Goal: Task Accomplishment & Management: Use online tool/utility

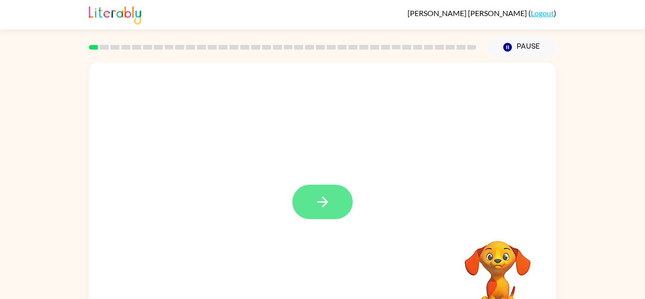
click at [329, 204] on icon "button" at bounding box center [322, 202] width 17 height 17
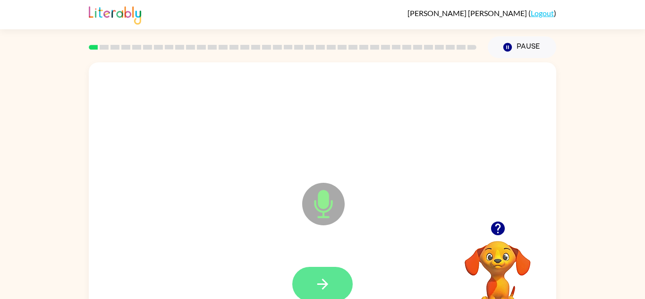
click at [329, 278] on icon "button" at bounding box center [322, 284] width 17 height 17
click at [336, 280] on button "button" at bounding box center [322, 284] width 60 height 34
click at [327, 279] on icon "button" at bounding box center [322, 284] width 17 height 17
click at [329, 292] on button "button" at bounding box center [322, 284] width 60 height 34
click at [319, 278] on icon "button" at bounding box center [322, 284] width 17 height 17
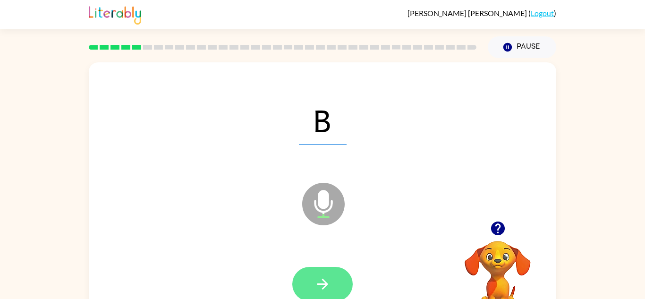
click at [327, 276] on icon "button" at bounding box center [322, 284] width 17 height 17
click at [346, 274] on button "button" at bounding box center [322, 284] width 60 height 34
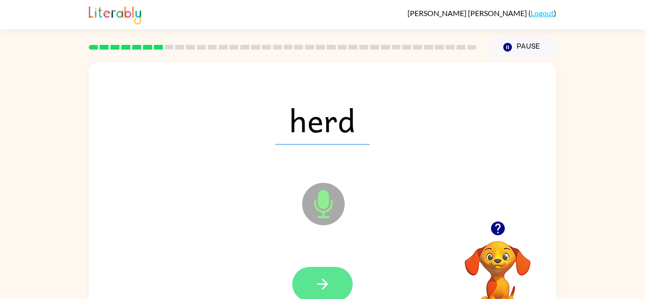
click at [331, 275] on button "button" at bounding box center [322, 284] width 60 height 34
click at [339, 279] on button "button" at bounding box center [322, 284] width 60 height 34
click at [344, 284] on button "button" at bounding box center [322, 284] width 60 height 34
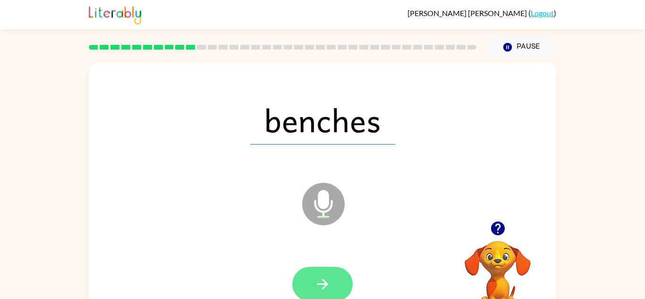
click at [346, 284] on button "button" at bounding box center [322, 284] width 60 height 34
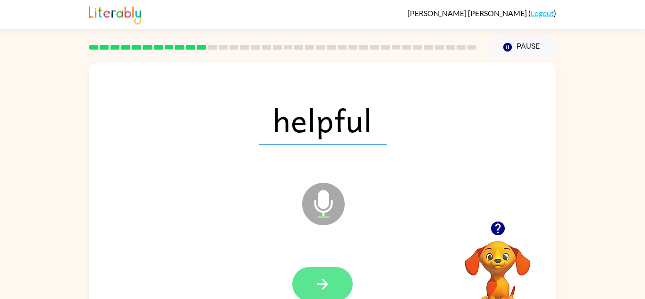
click at [343, 287] on button "button" at bounding box center [322, 284] width 60 height 34
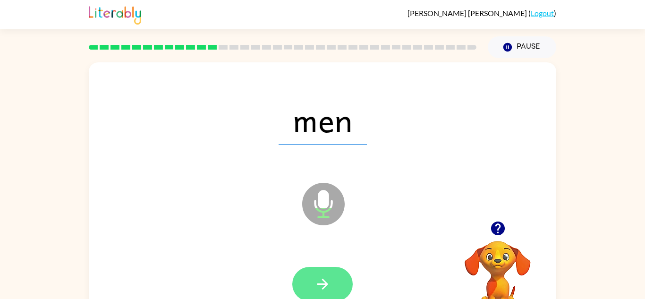
click at [329, 276] on icon "button" at bounding box center [322, 284] width 17 height 17
click at [321, 283] on icon "button" at bounding box center [322, 284] width 17 height 17
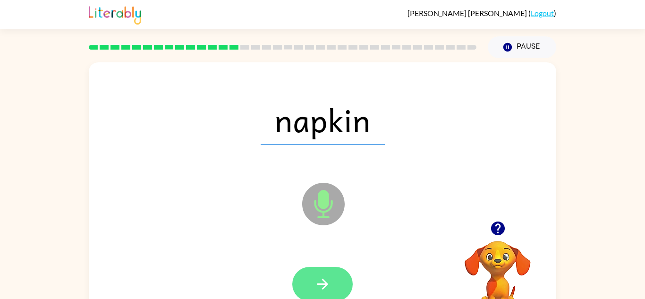
click at [347, 281] on button "button" at bounding box center [322, 284] width 60 height 34
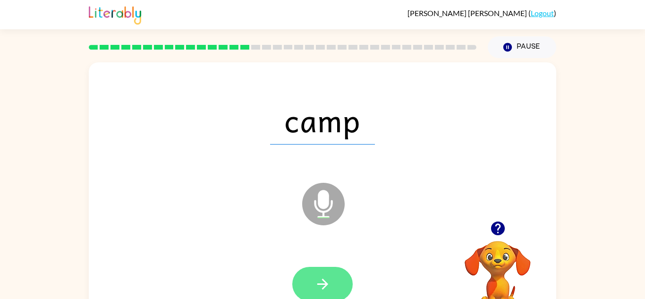
click at [343, 271] on button "button" at bounding box center [322, 284] width 60 height 34
click at [329, 271] on button "button" at bounding box center [322, 284] width 60 height 34
click at [325, 277] on icon "button" at bounding box center [322, 284] width 17 height 17
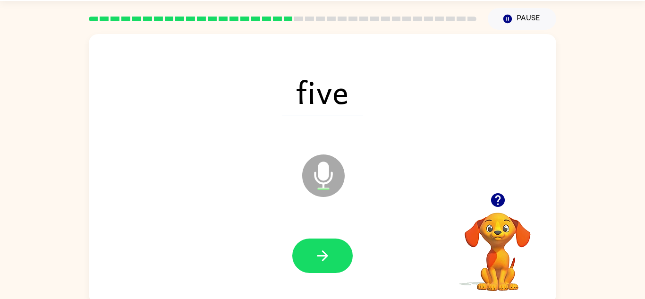
scroll to position [33, 0]
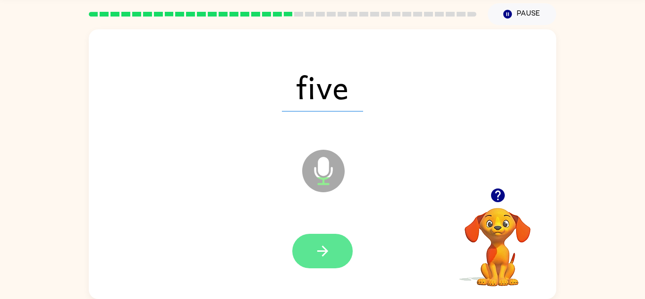
click at [345, 244] on button "button" at bounding box center [322, 251] width 60 height 34
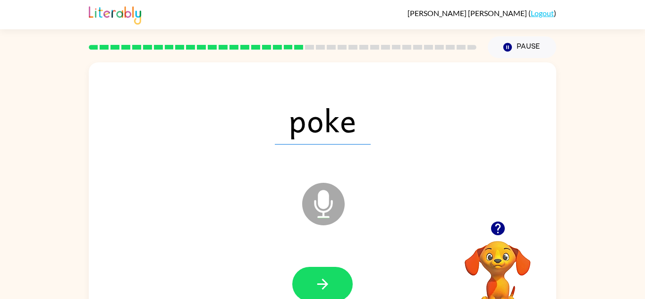
scroll to position [2, 0]
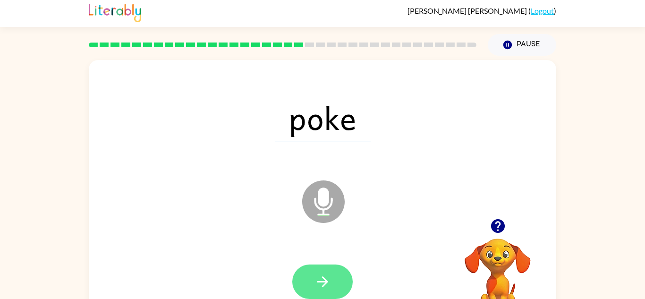
click at [336, 278] on button "button" at bounding box center [322, 281] width 60 height 34
click at [328, 271] on div at bounding box center [322, 281] width 60 height 34
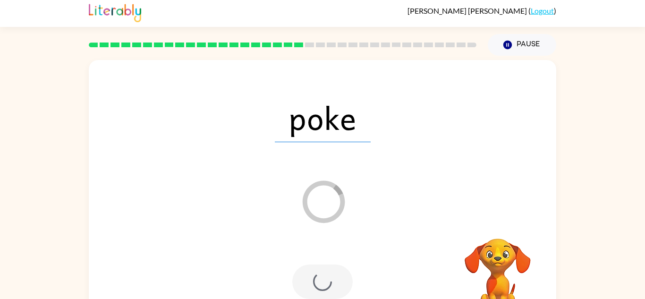
scroll to position [0, 0]
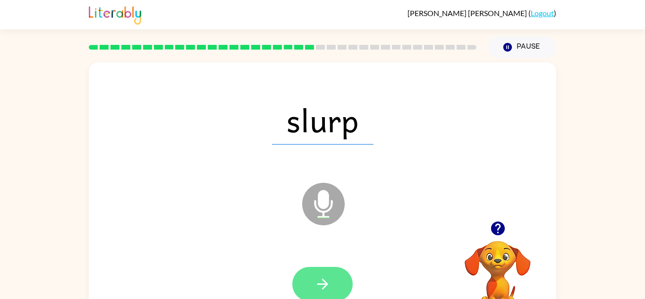
click at [329, 268] on button "button" at bounding box center [322, 284] width 60 height 34
click at [342, 272] on div at bounding box center [322, 284] width 60 height 34
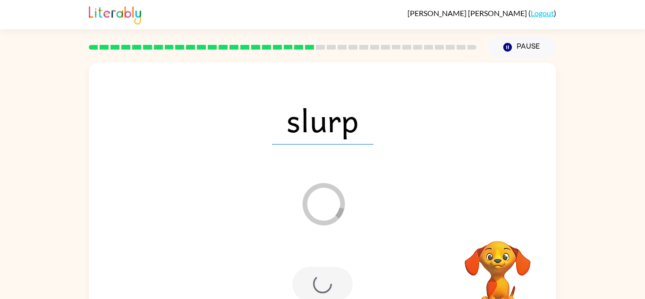
click at [345, 263] on div at bounding box center [322, 283] width 448 height 77
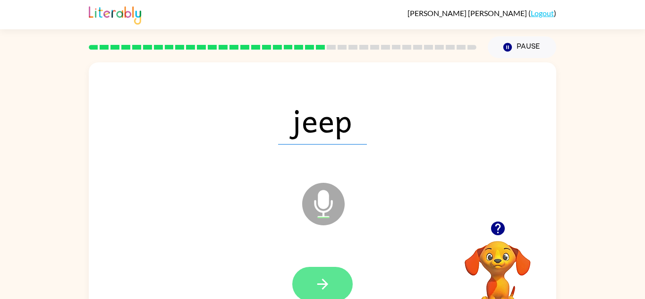
click at [338, 276] on button "button" at bounding box center [322, 284] width 60 height 34
click at [339, 284] on button "button" at bounding box center [322, 284] width 60 height 34
click at [328, 267] on button "button" at bounding box center [322, 284] width 60 height 34
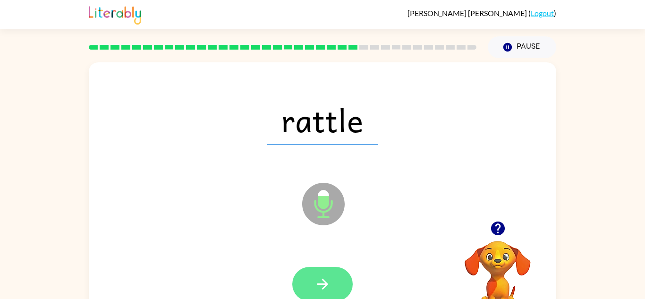
click at [352, 285] on button "button" at bounding box center [322, 284] width 60 height 34
click at [345, 288] on div at bounding box center [322, 284] width 60 height 34
click at [338, 280] on div at bounding box center [322, 284] width 60 height 34
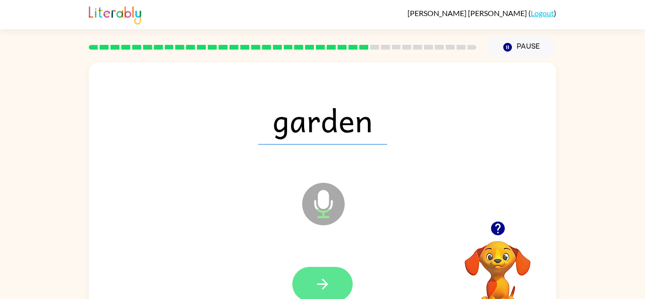
click at [338, 267] on button "button" at bounding box center [322, 284] width 60 height 34
click at [328, 286] on div at bounding box center [322, 284] width 60 height 34
click at [343, 270] on div at bounding box center [322, 284] width 60 height 34
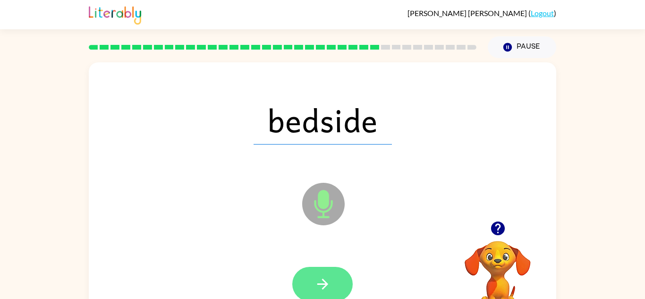
click at [343, 284] on button "button" at bounding box center [322, 284] width 60 height 34
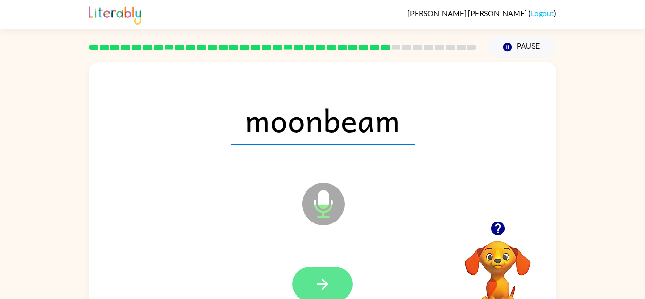
click at [328, 276] on icon "button" at bounding box center [322, 284] width 17 height 17
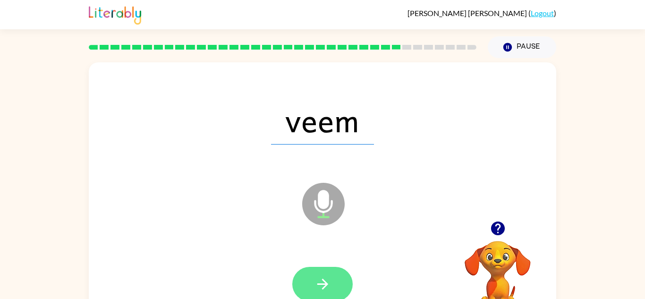
click at [333, 270] on button "button" at bounding box center [322, 284] width 60 height 34
click at [340, 279] on div at bounding box center [322, 284] width 60 height 34
click at [336, 296] on button "button" at bounding box center [322, 284] width 60 height 34
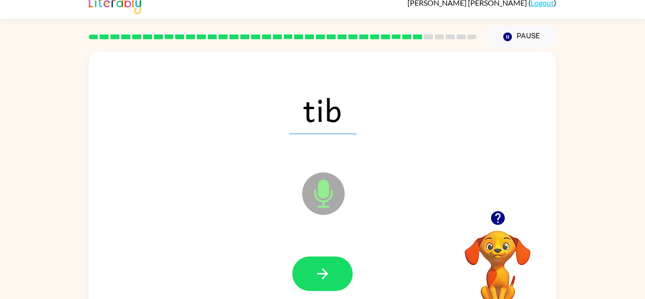
scroll to position [14, 0]
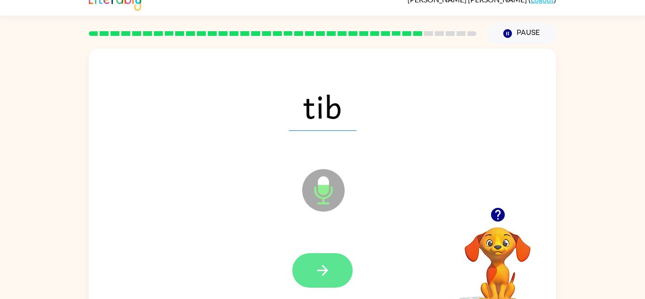
click at [321, 278] on icon "button" at bounding box center [322, 270] width 17 height 17
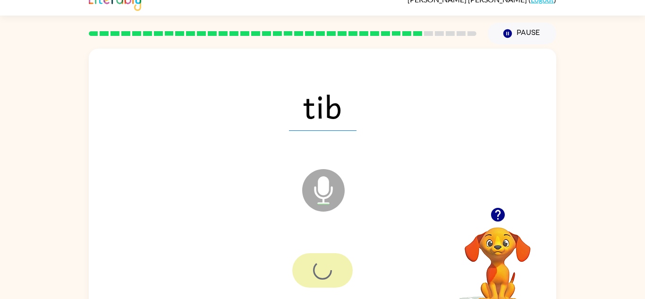
click at [316, 240] on div at bounding box center [322, 270] width 448 height 77
click at [330, 265] on div at bounding box center [322, 270] width 60 height 34
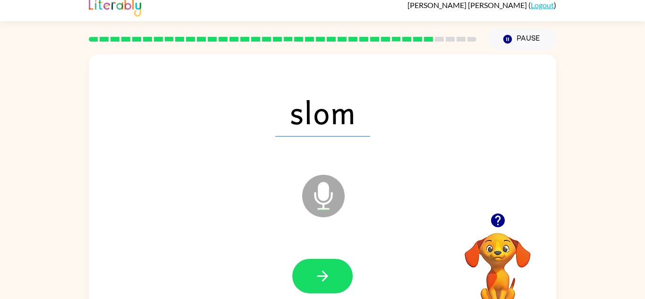
scroll to position [0, 0]
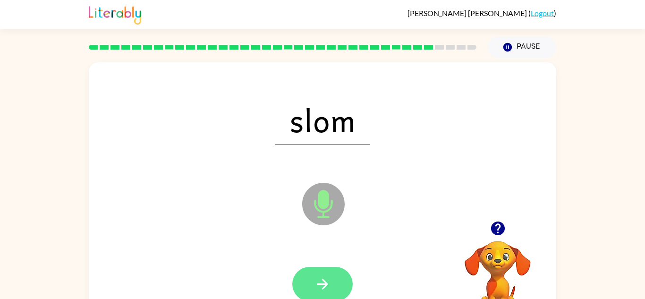
click at [339, 267] on button "button" at bounding box center [322, 284] width 60 height 34
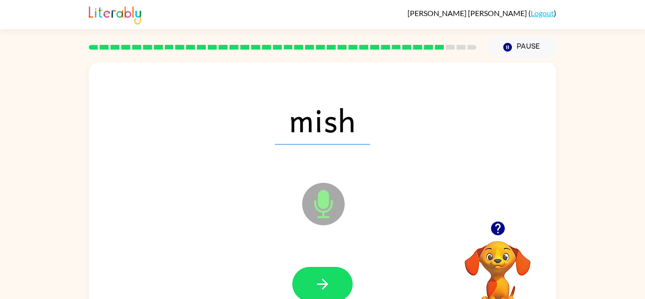
click at [347, 268] on div at bounding box center [322, 284] width 60 height 34
click at [339, 279] on button "button" at bounding box center [322, 284] width 60 height 34
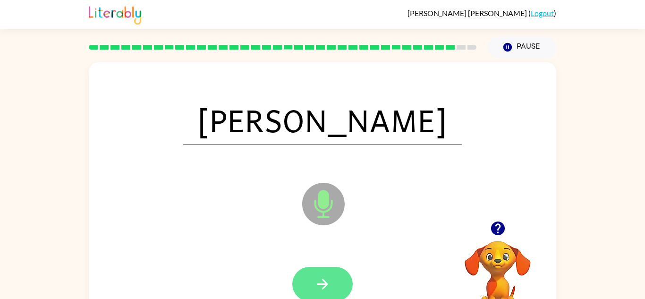
click at [331, 281] on button "button" at bounding box center [322, 284] width 60 height 34
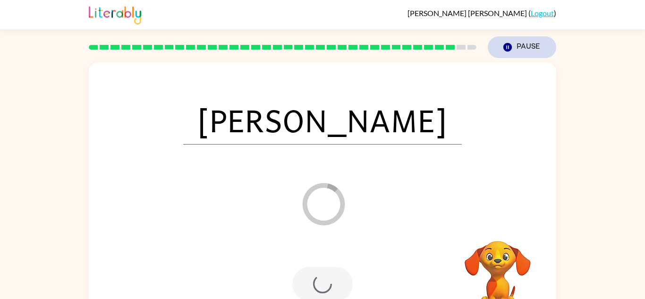
click at [503, 47] on icon "button" at bounding box center [507, 47] width 8 height 8
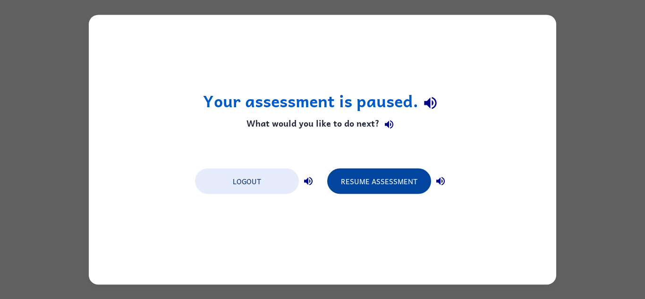
click at [354, 170] on button "Resume Assessment" at bounding box center [379, 180] width 104 height 25
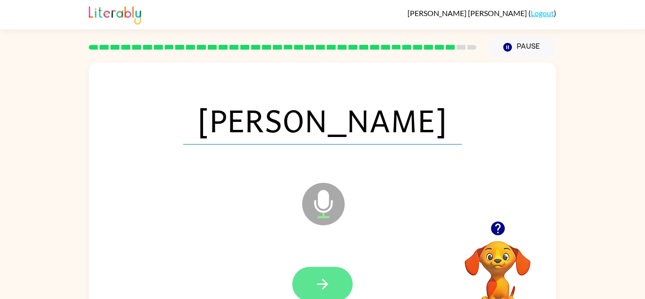
click at [346, 277] on button "button" at bounding box center [322, 284] width 60 height 34
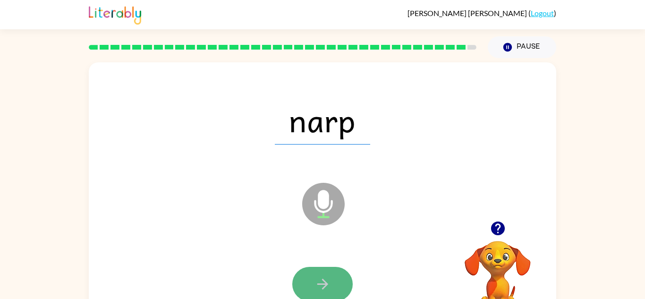
click at [345, 286] on button "button" at bounding box center [322, 284] width 60 height 34
